Goal: Task Accomplishment & Management: Use online tool/utility

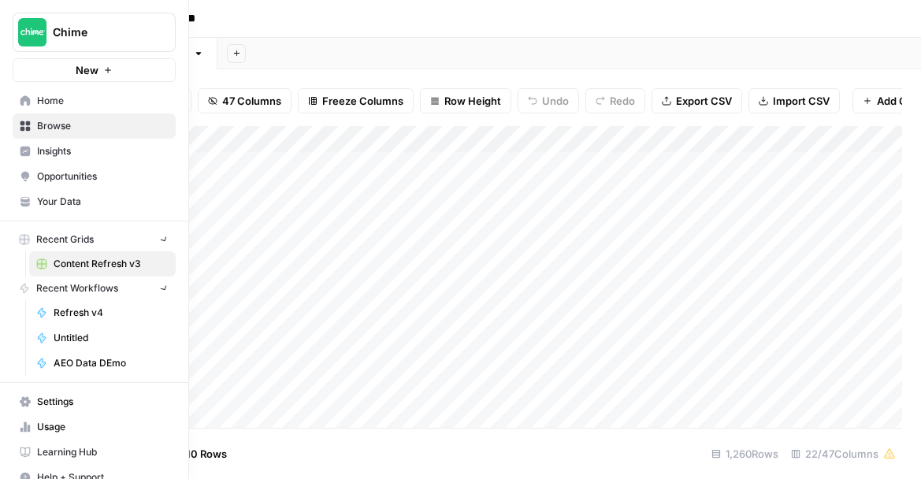
click at [18, 32] on img "Workspace: Chime" at bounding box center [32, 32] width 28 height 28
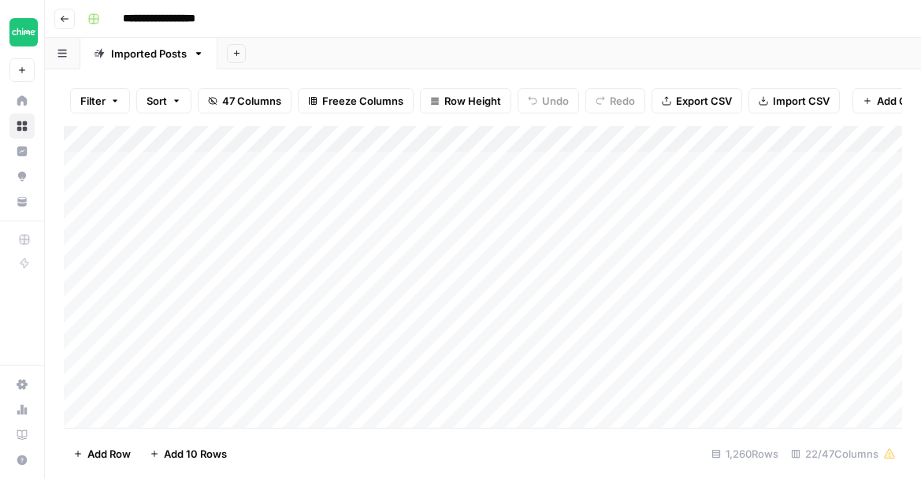
click at [315, 43] on div "Add Sheet" at bounding box center [568, 54] width 703 height 32
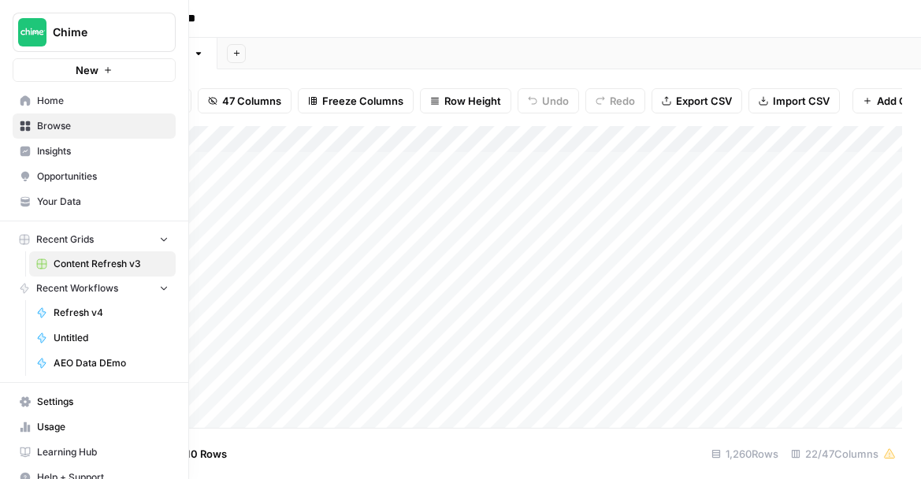
click at [38, 95] on span "Home" at bounding box center [103, 101] width 132 height 14
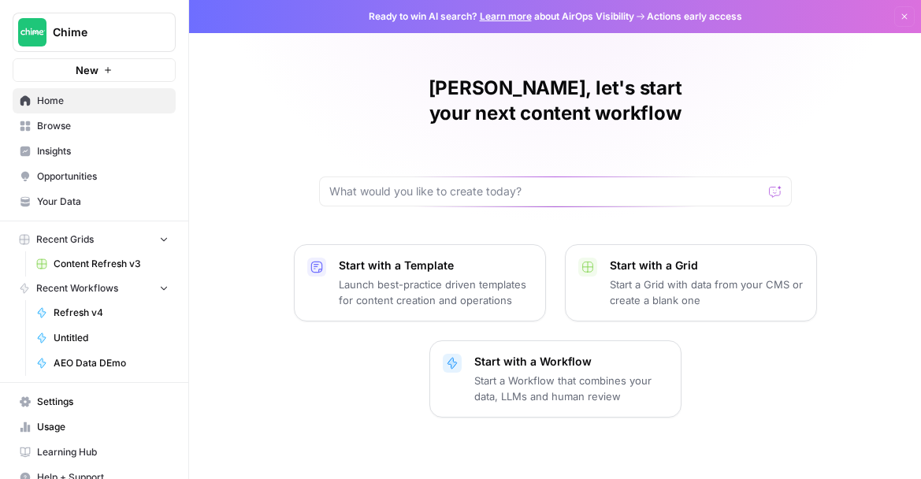
click at [293, 146] on div "Megan, let's start your next content workflow Start with a Template Launch best…" at bounding box center [555, 423] width 732 height 846
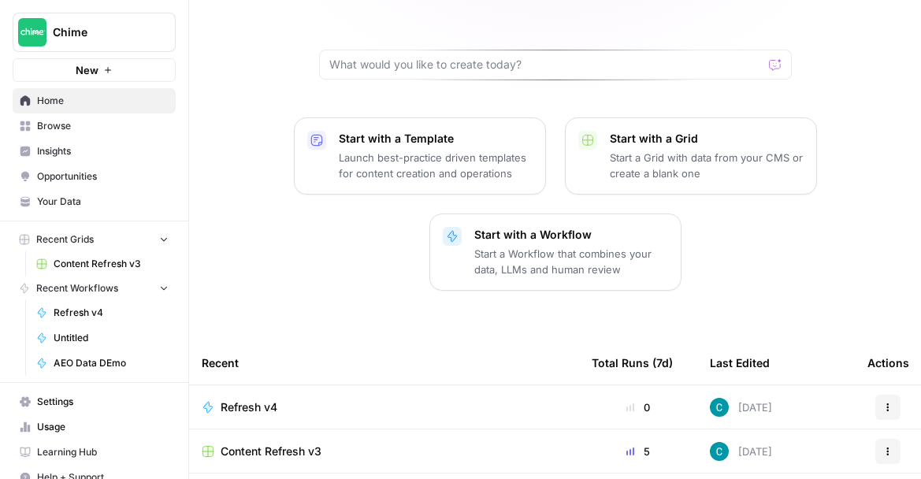
scroll to position [254, 0]
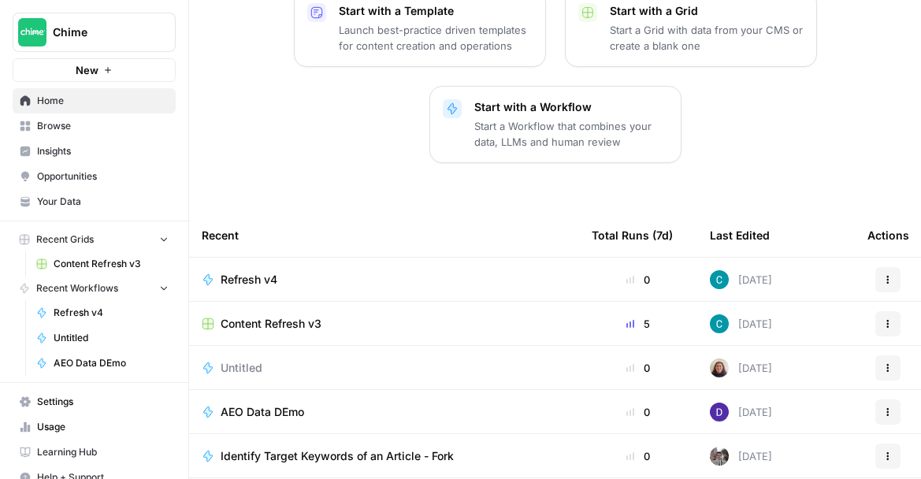
click at [83, 402] on span "Settings" at bounding box center [103, 402] width 132 height 14
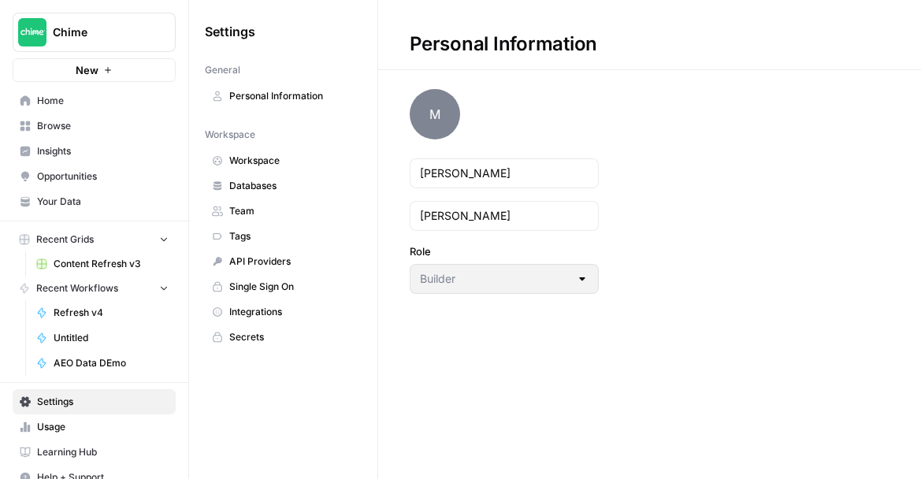
click at [97, 85] on nav "Home Browse Insights Opportunities Your Data" at bounding box center [94, 151] width 188 height 139
click at [94, 94] on span "Home" at bounding box center [103, 101] width 132 height 14
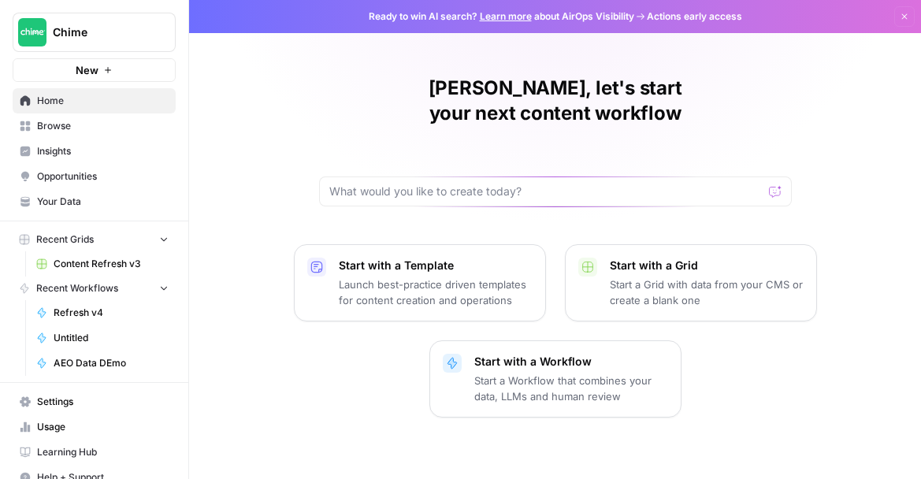
scroll to position [17, 0]
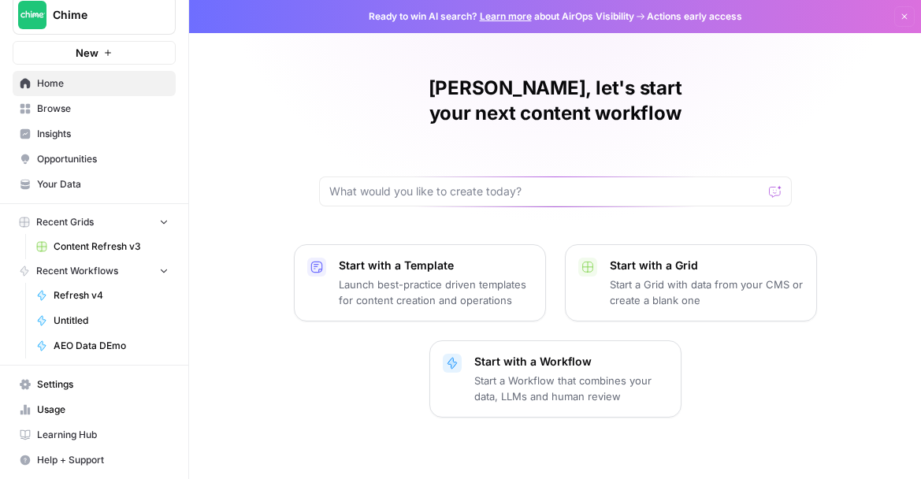
click at [243, 269] on div "Start with a Template Launch best-practice driven templates for content creatio…" at bounding box center [555, 330] width 732 height 173
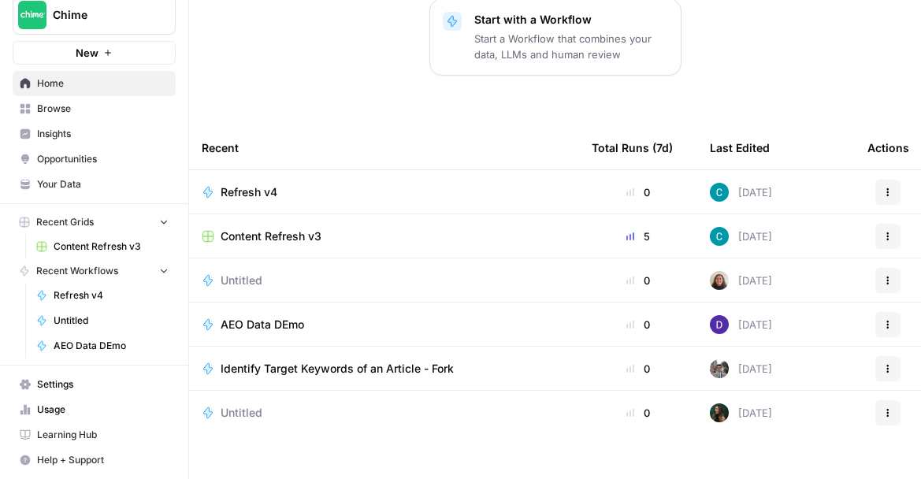
scroll to position [0, 0]
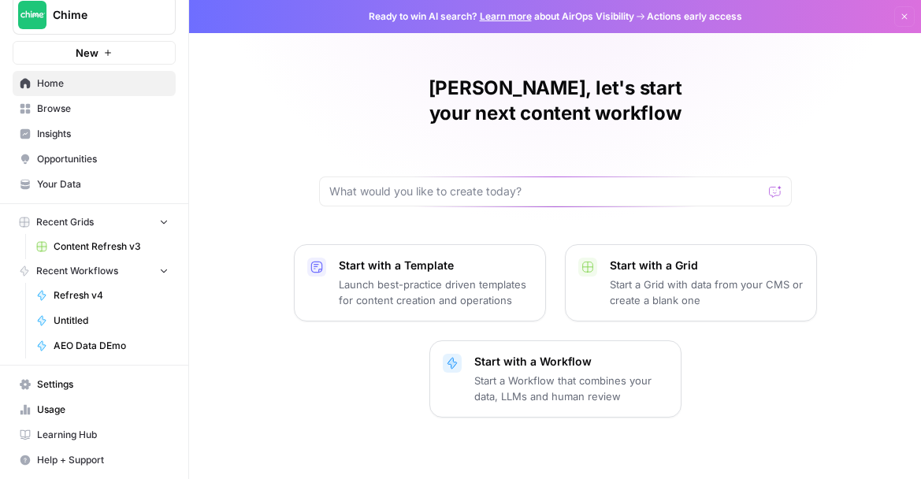
click at [900, 17] on icon "button" at bounding box center [904, 16] width 9 height 9
